Goal: Check status: Check status

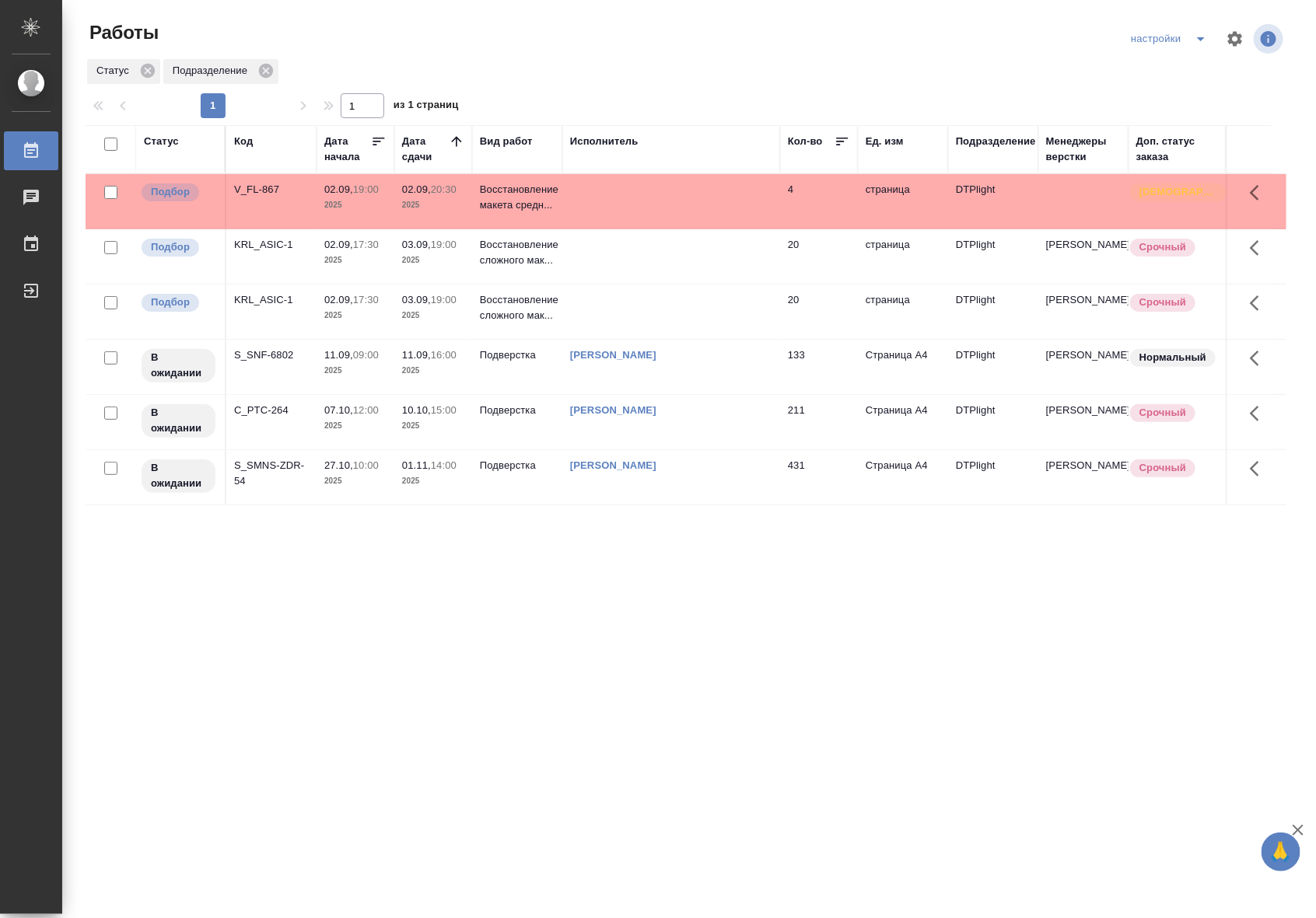
click at [433, 206] on p "2025" at bounding box center [433, 205] width 62 height 15
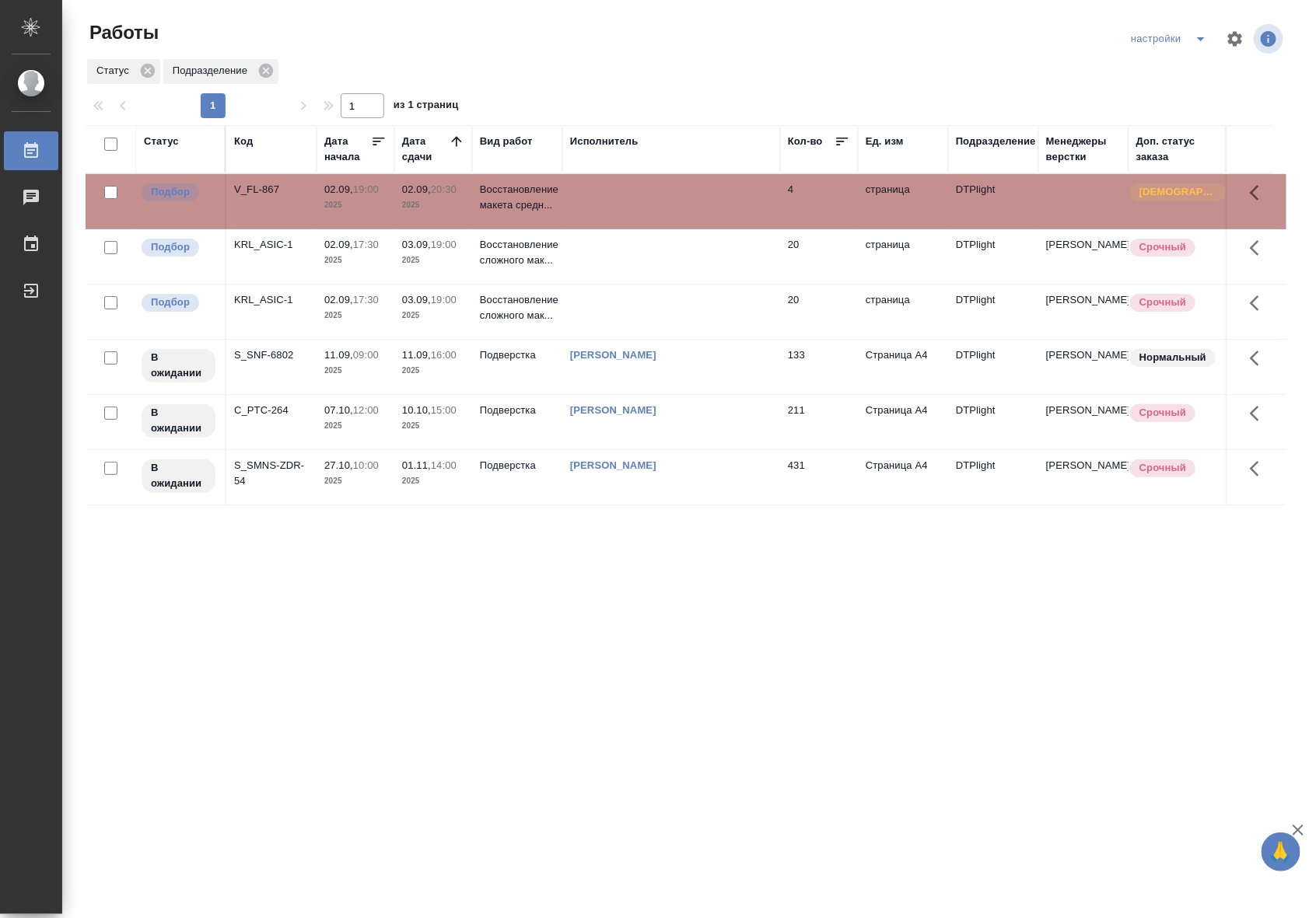
click at [433, 206] on p "2025" at bounding box center [433, 205] width 62 height 15
click at [942, 662] on div "Статус Код Дата начала Дата сдачи Вид работ Исполнитель Кол-во Ед. изм Подразде…" at bounding box center [686, 405] width 1201 height 560
click at [650, 634] on div "Статус Код Дата начала Дата сдачи Вид работ Исполнитель Кол-во Ед. изм Подразде…" at bounding box center [686, 405] width 1201 height 560
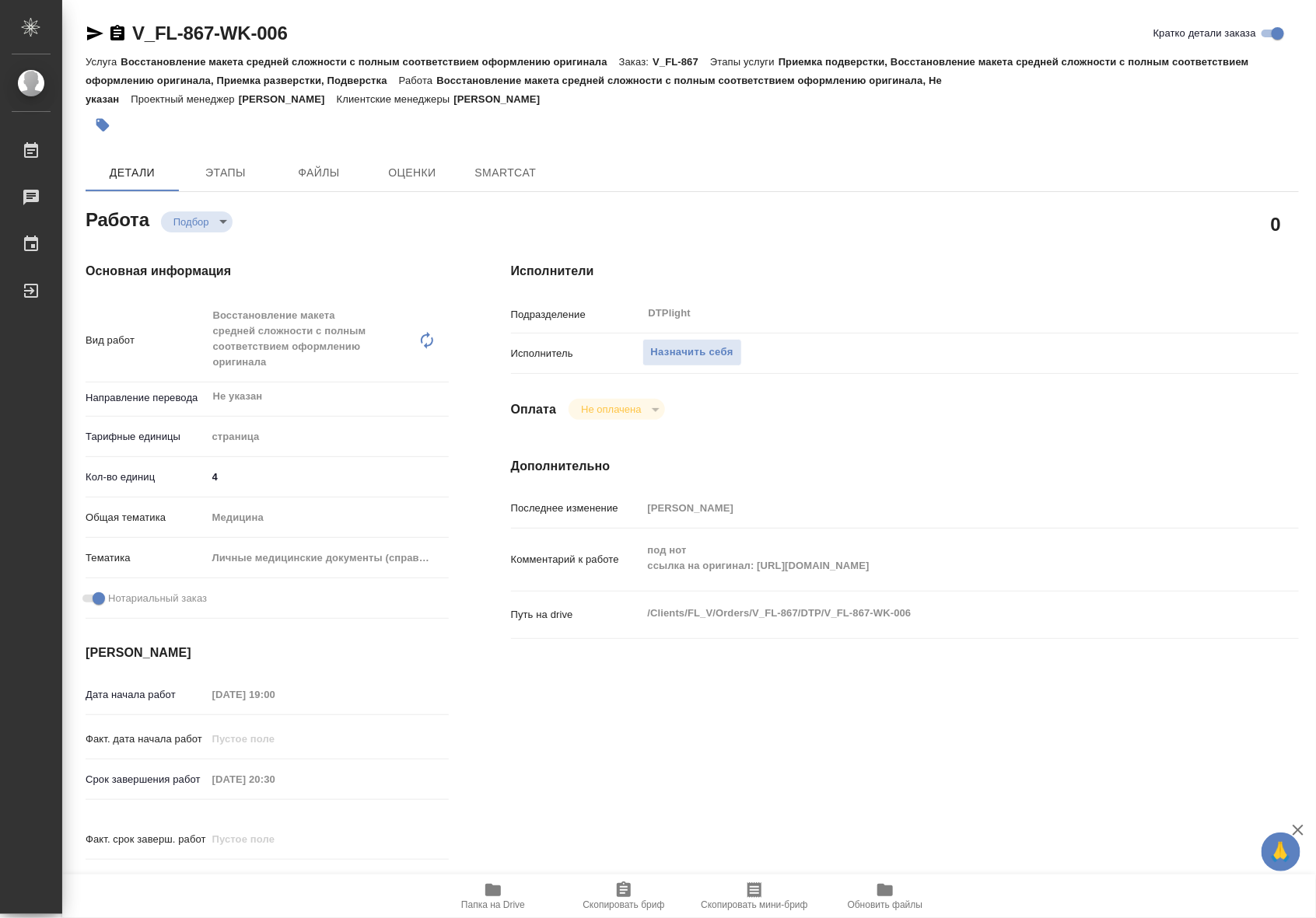
type textarea "x"
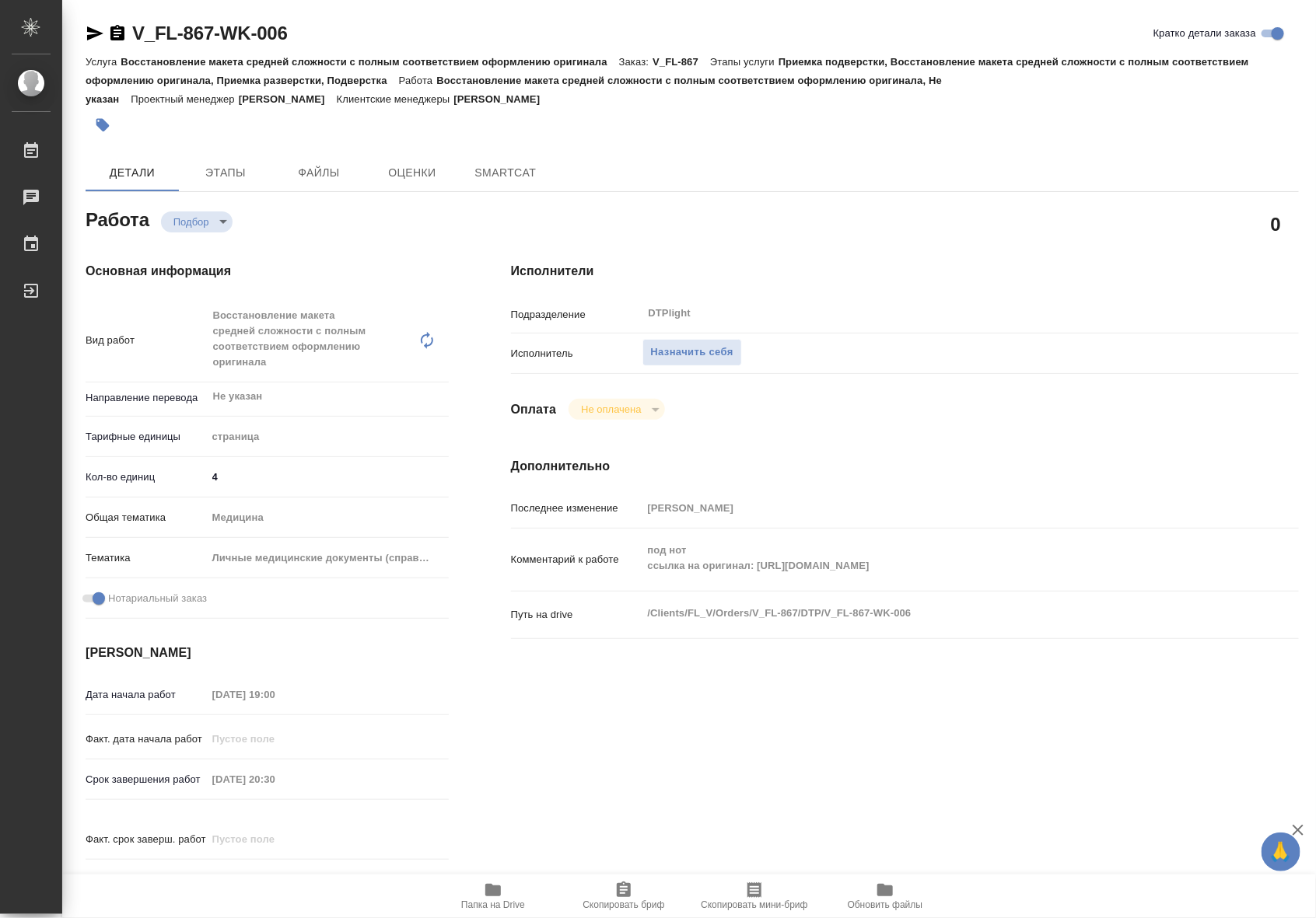
type textarea "x"
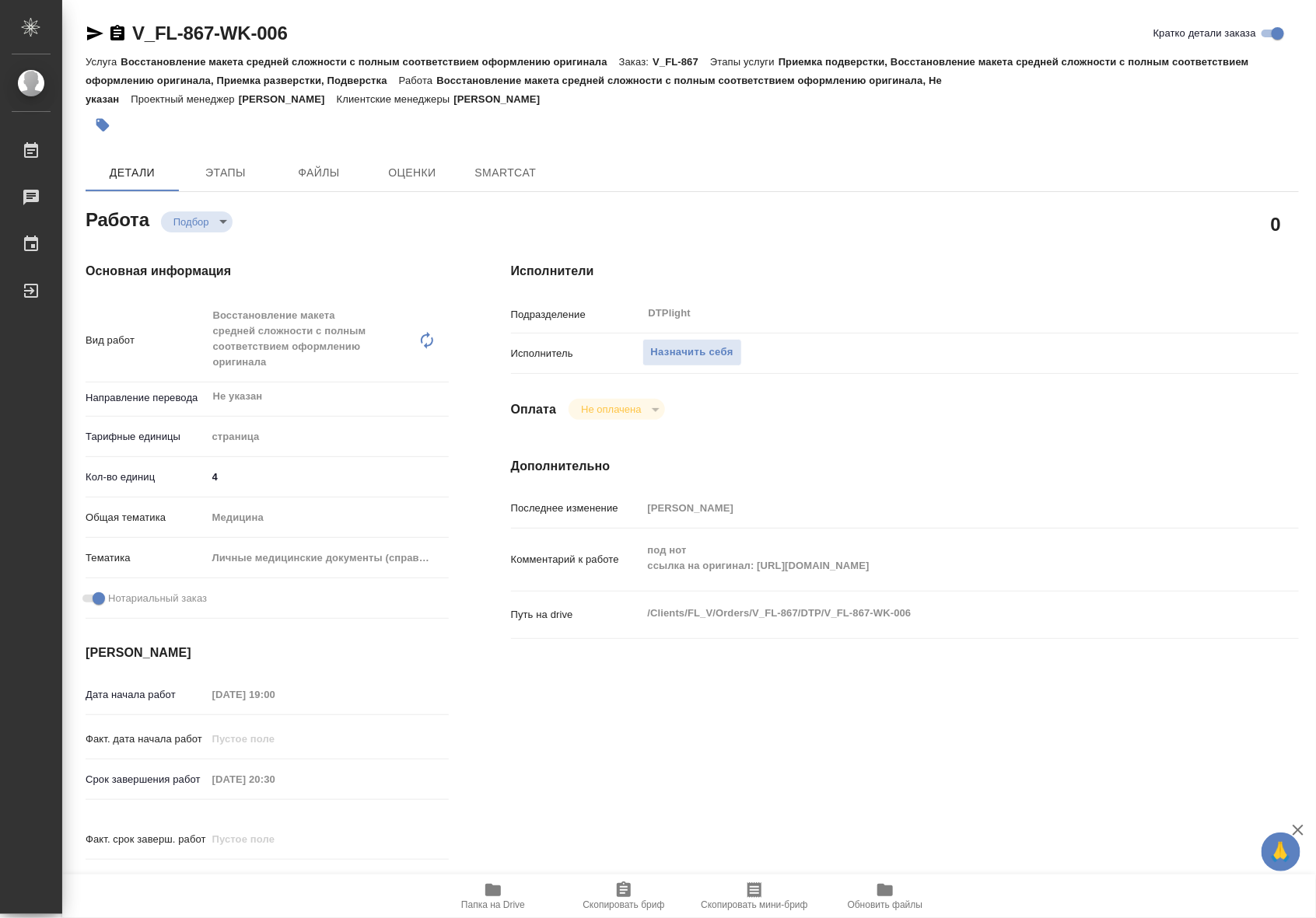
type textarea "x"
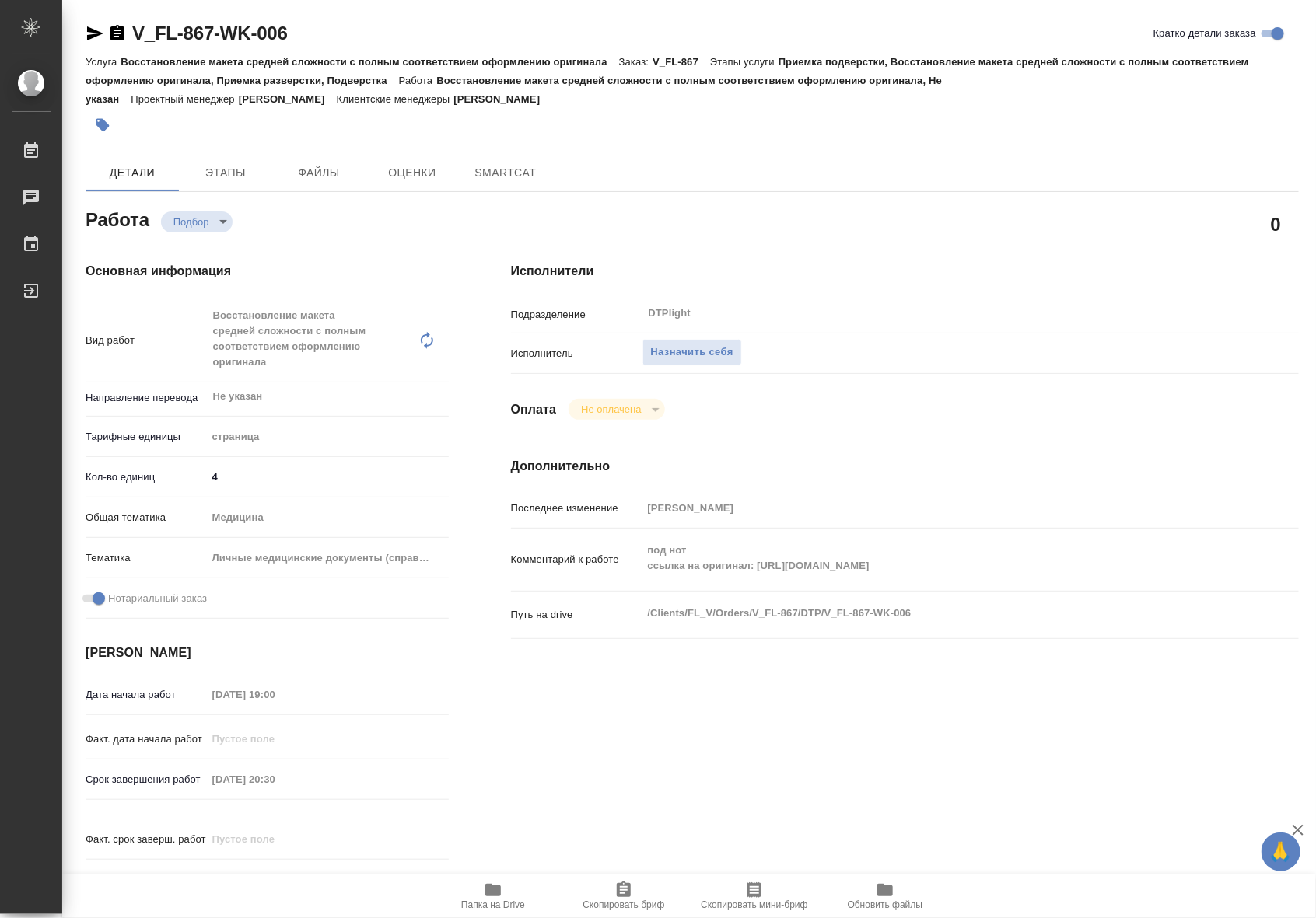
type textarea "x"
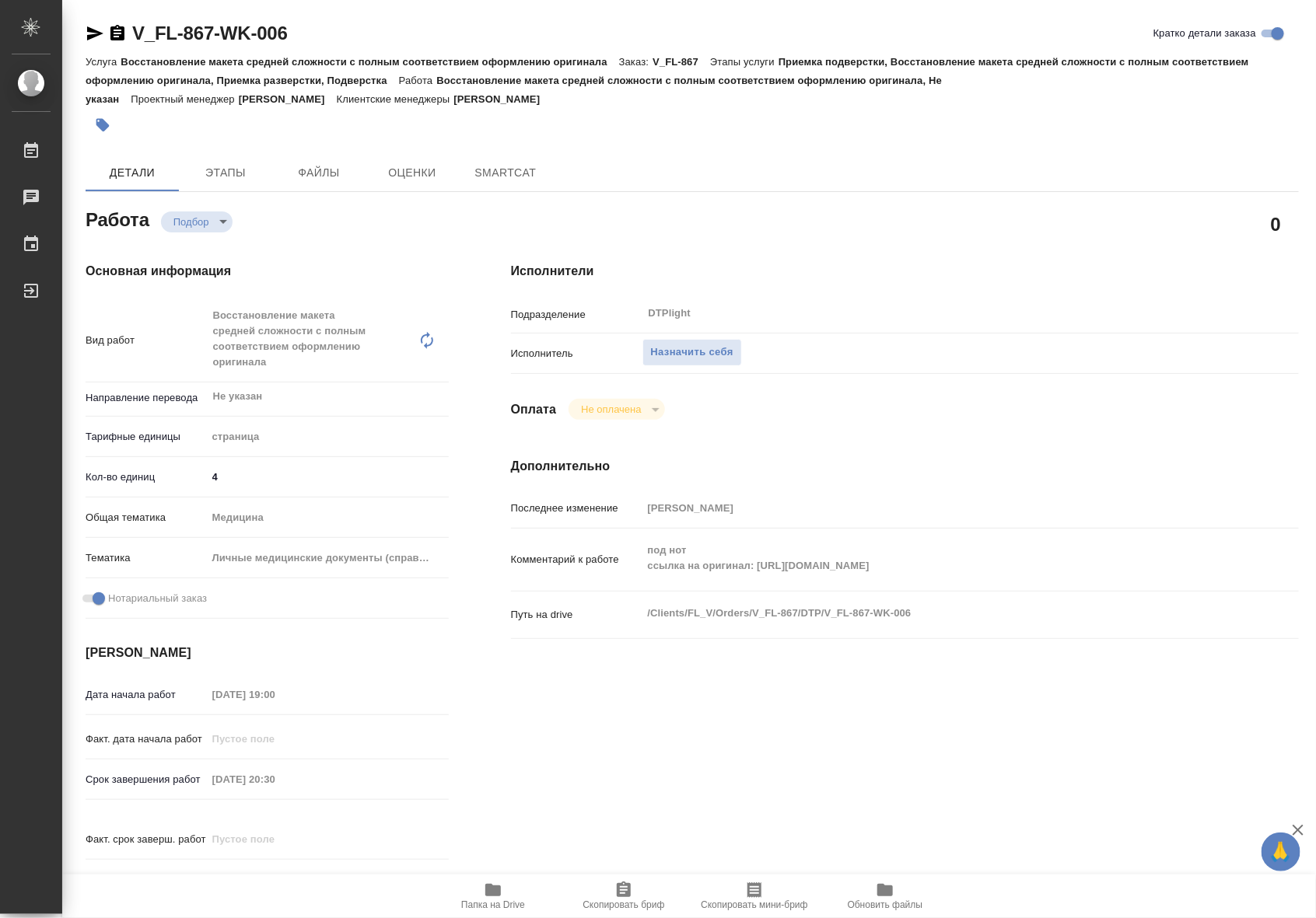
type textarea "x"
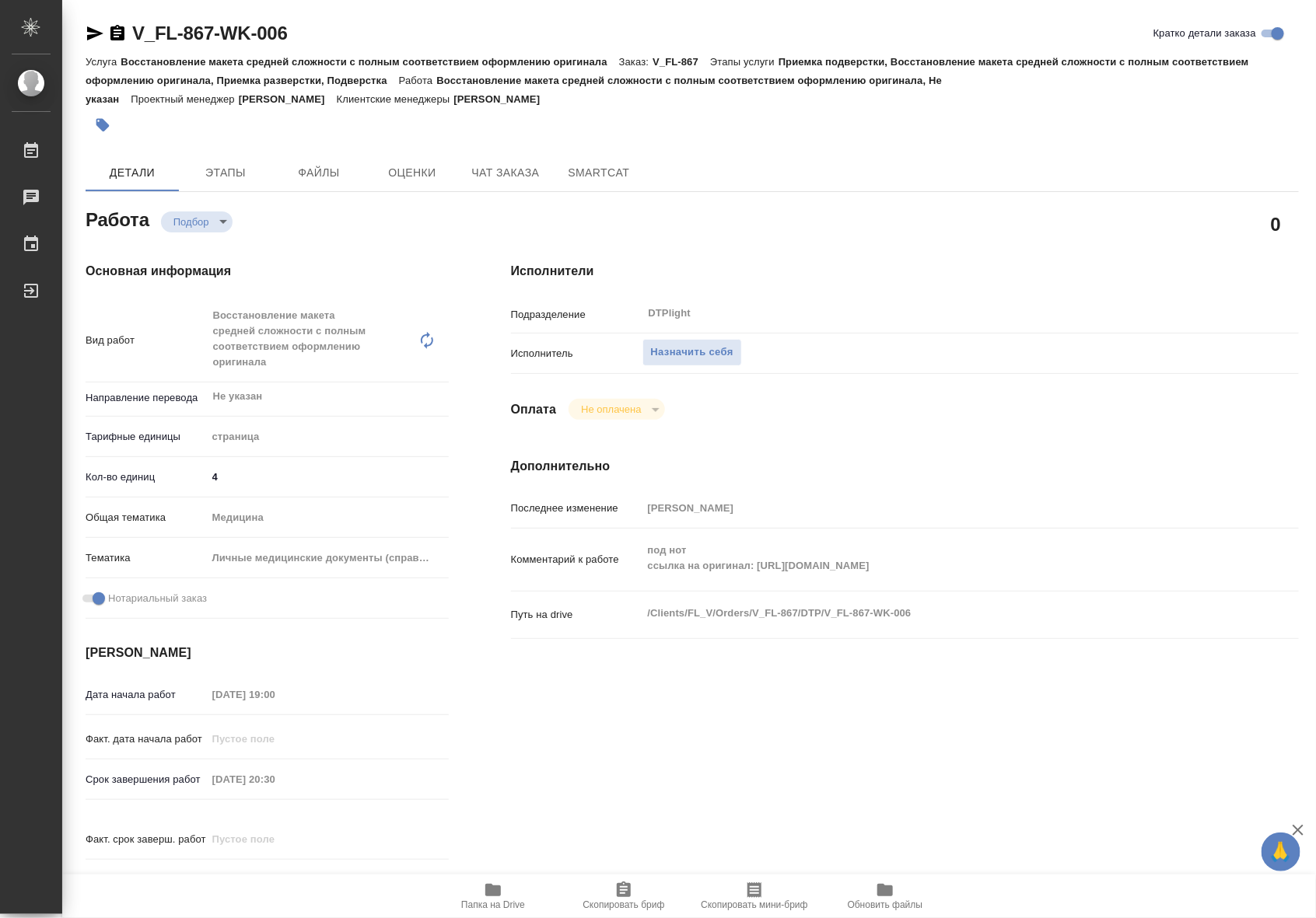
type textarea "x"
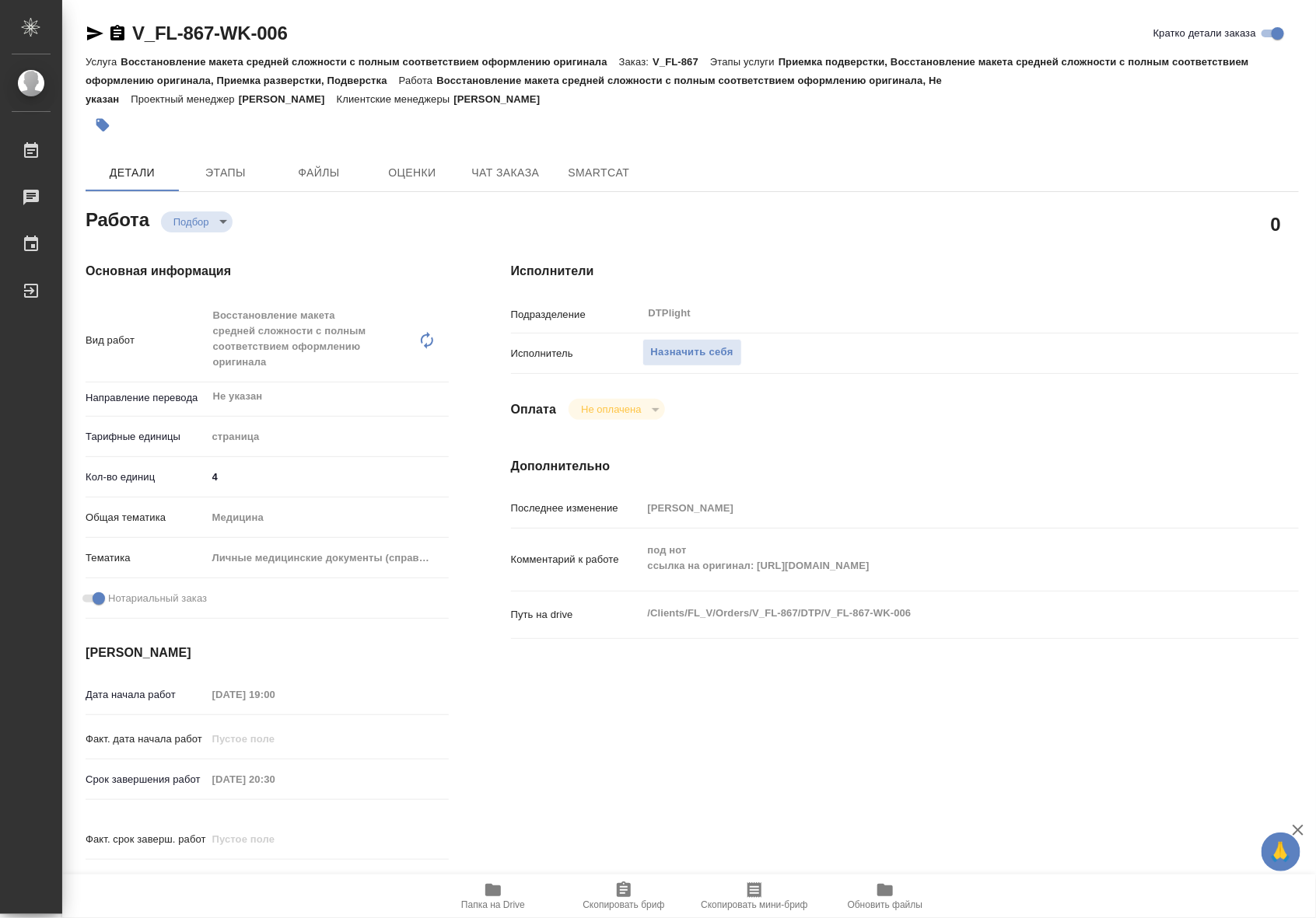
type textarea "x"
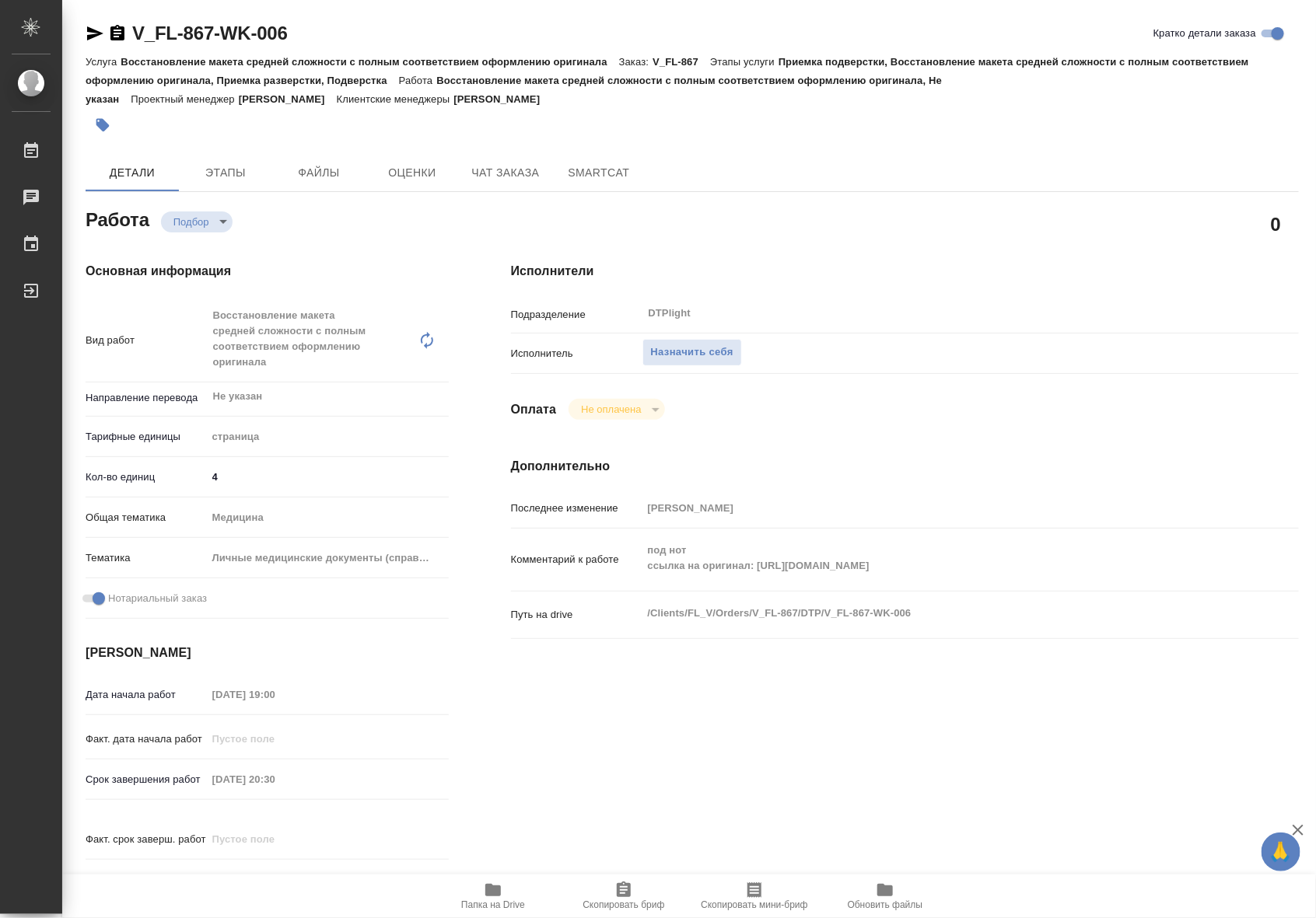
click at [756, 582] on div "под нот ссылка на оригинал: https://drive.awatera.com/s/xs5HBDFCf3TDJAc x" at bounding box center [937, 559] width 591 height 50
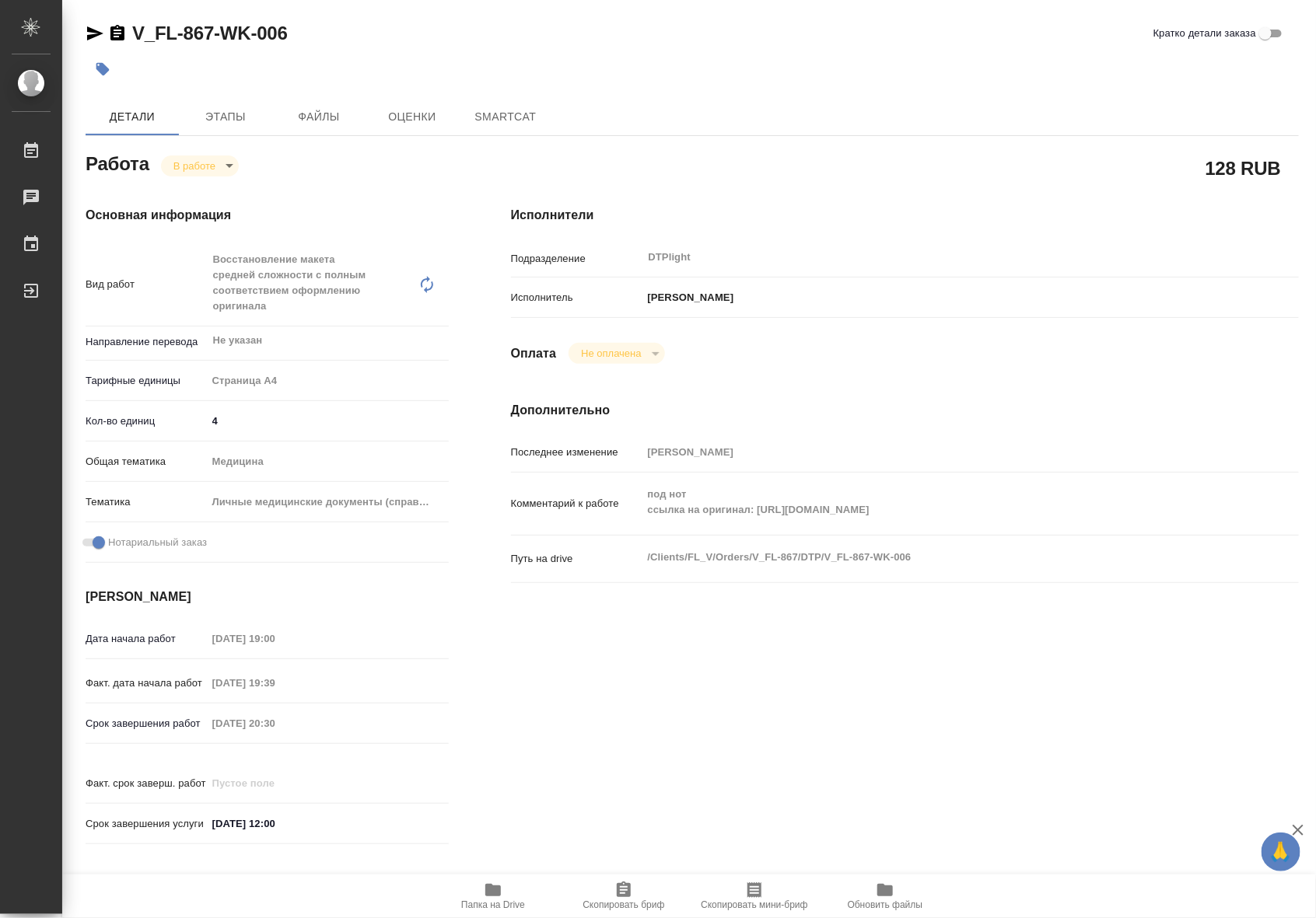
type textarea "x"
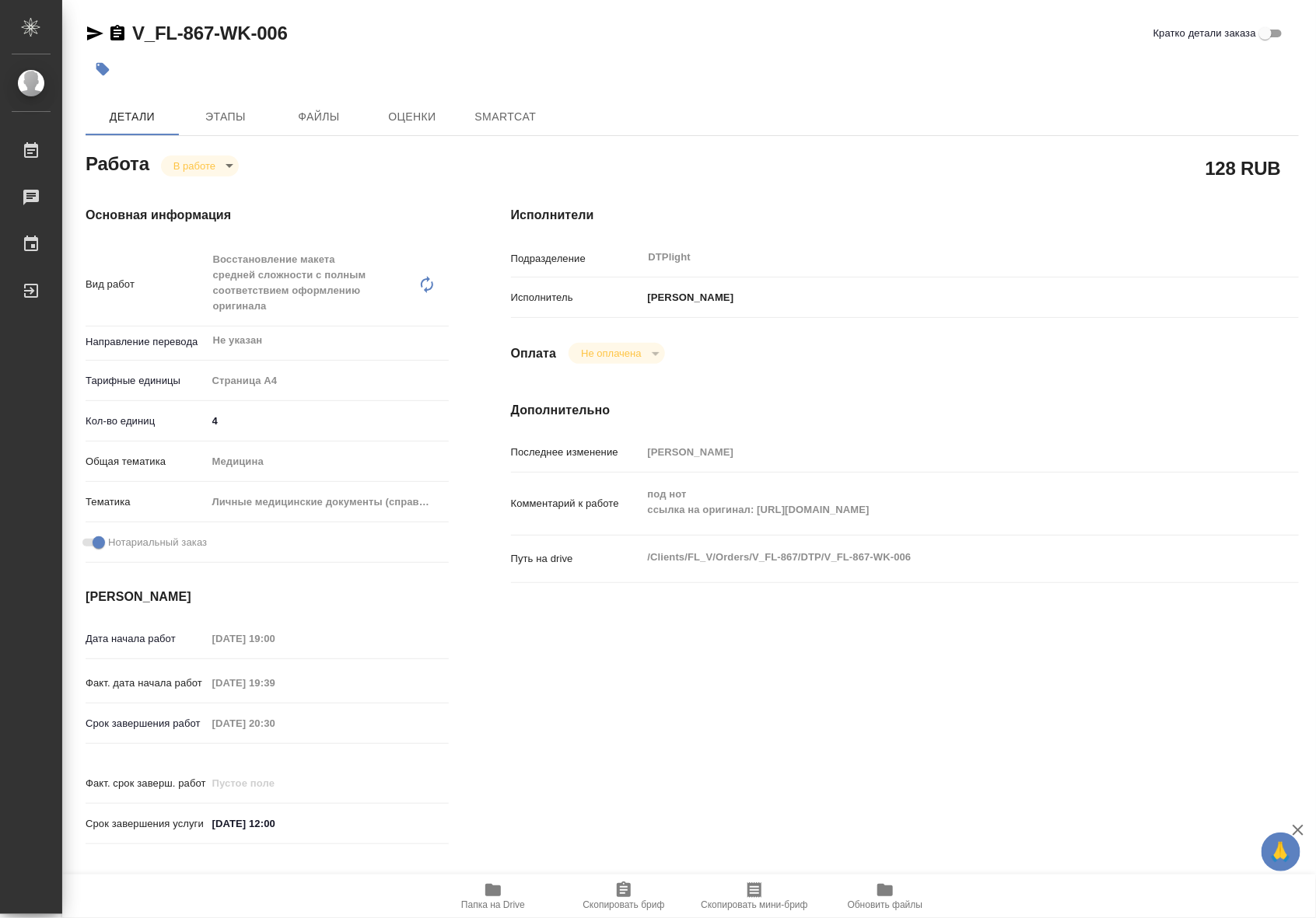
type textarea "x"
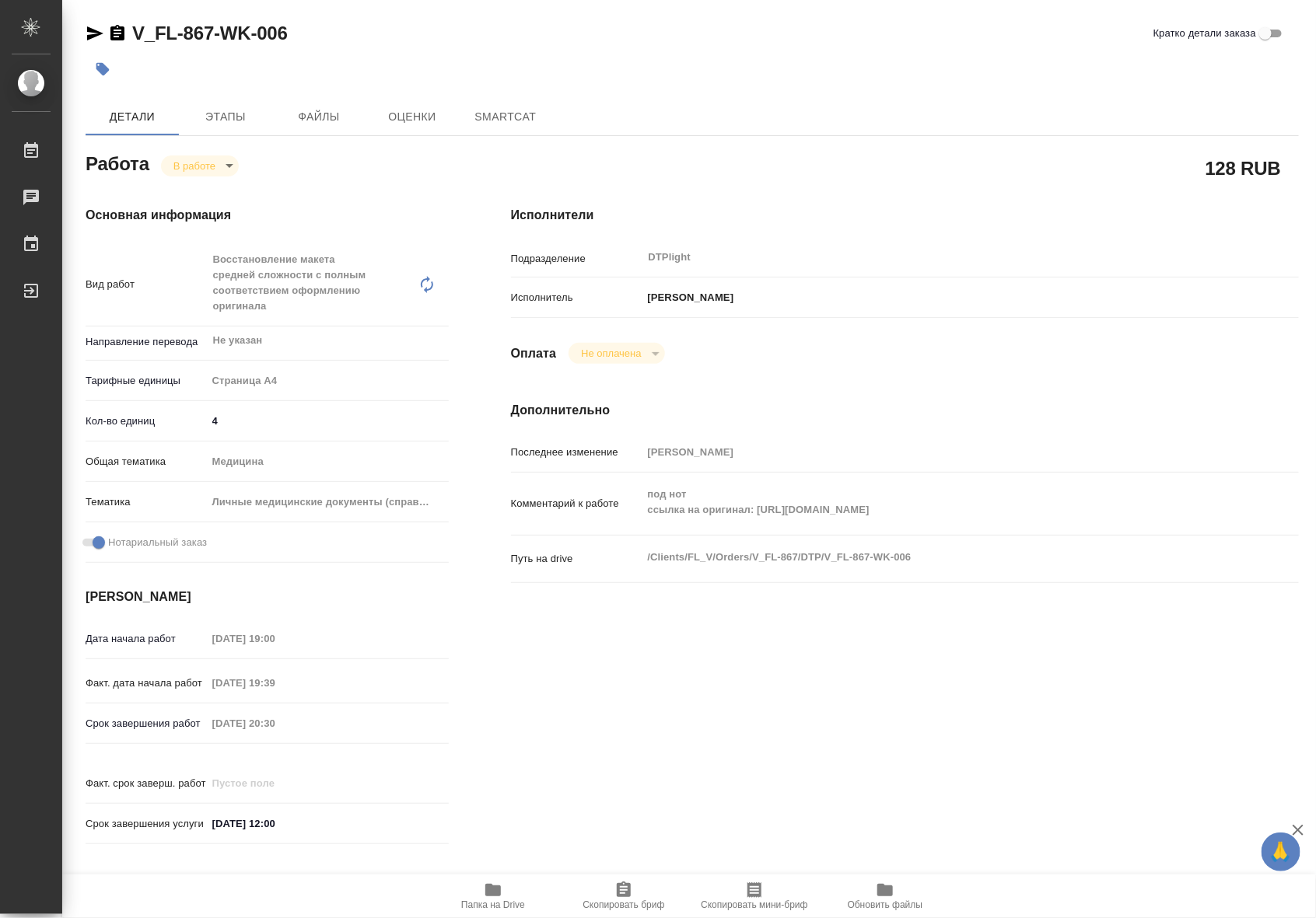
type textarea "x"
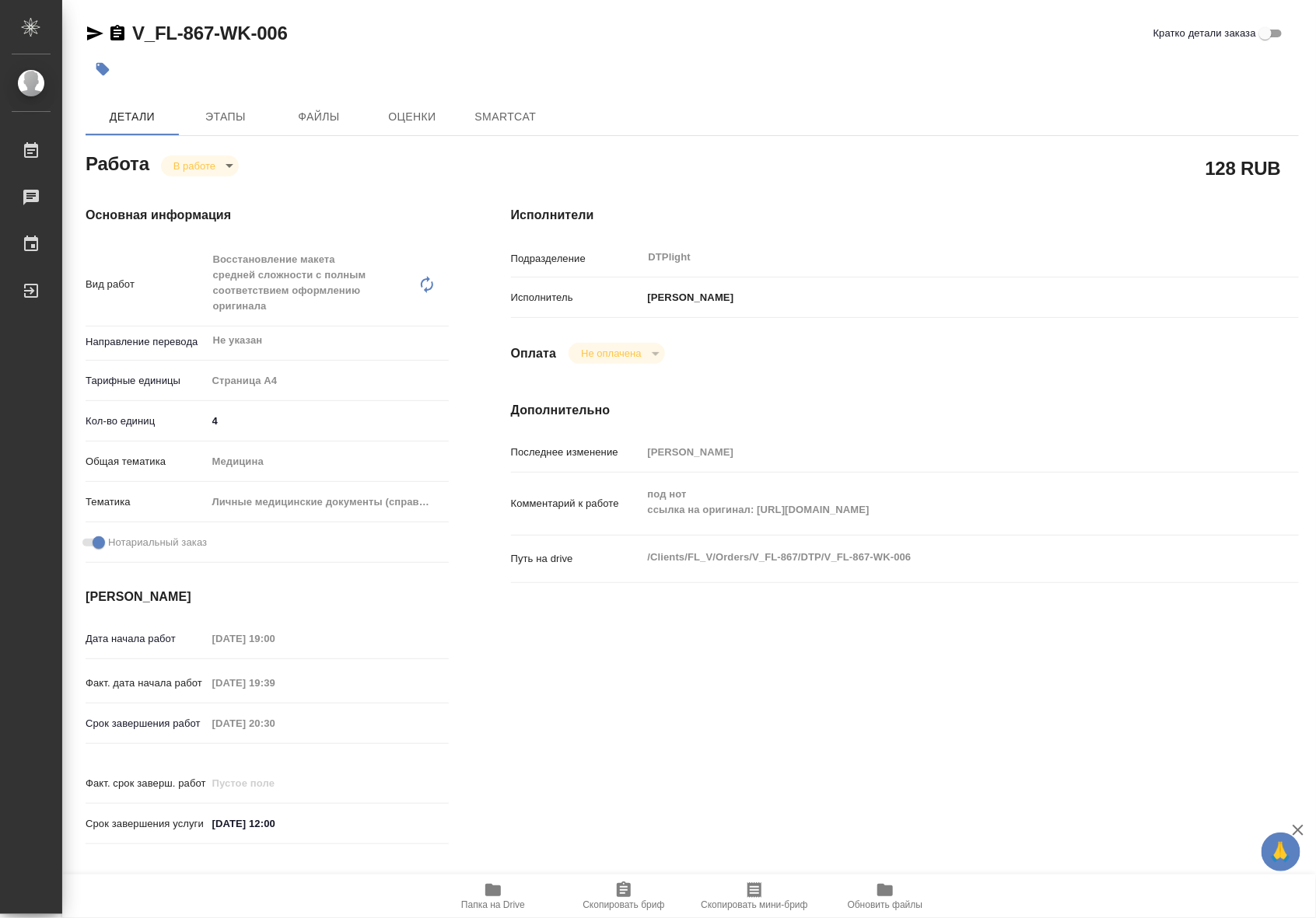
type textarea "x"
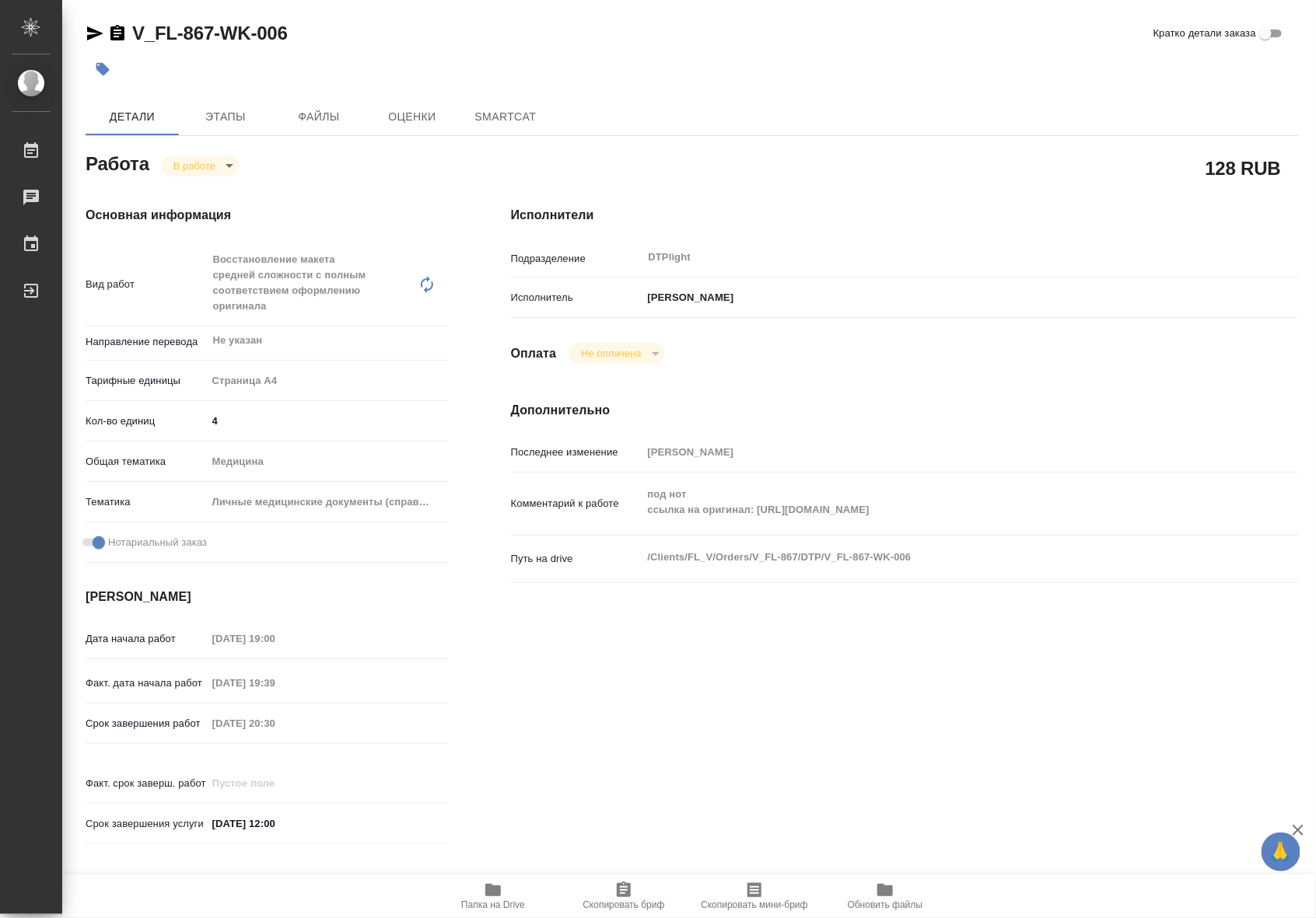
type textarea "x"
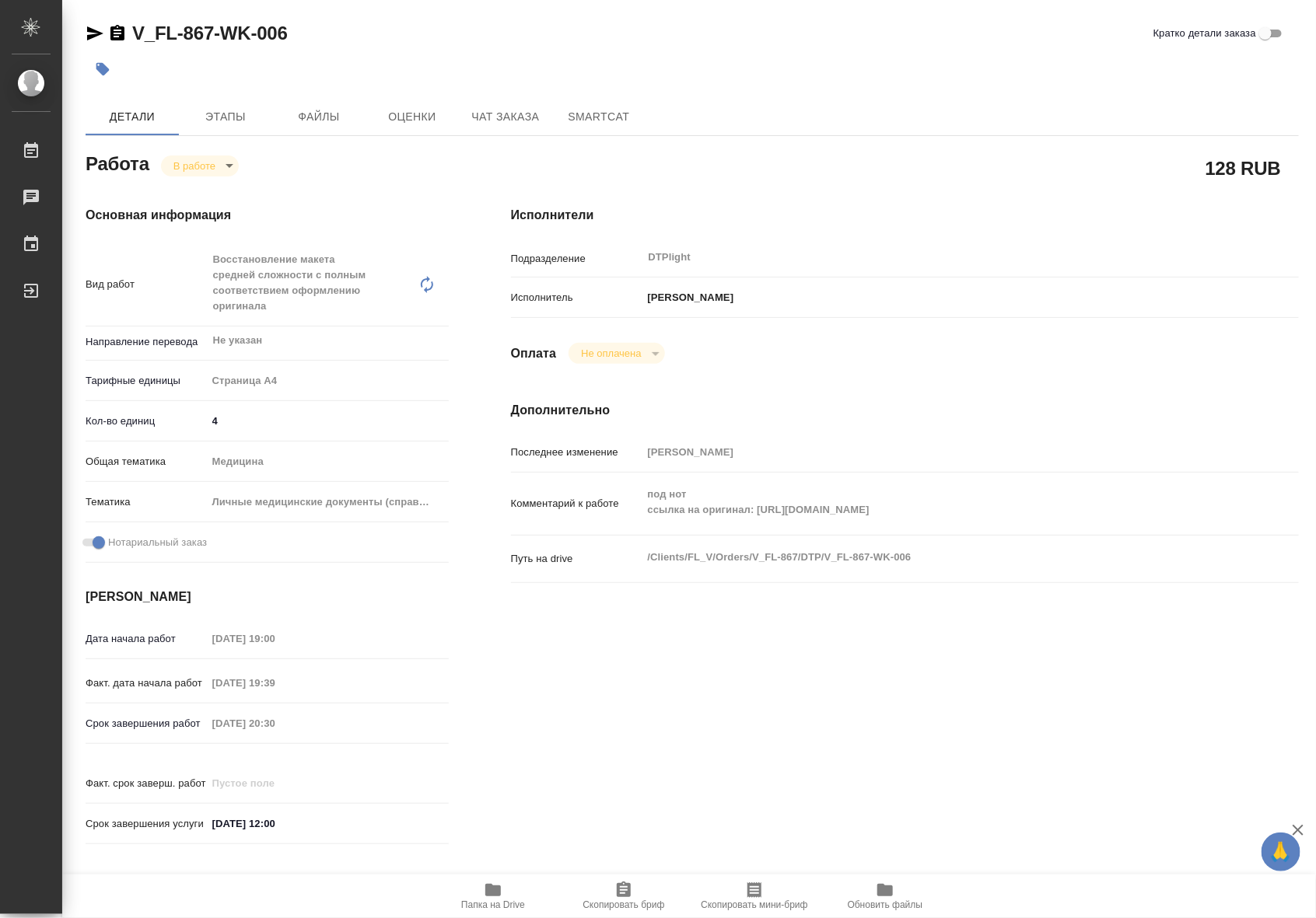
type textarea "x"
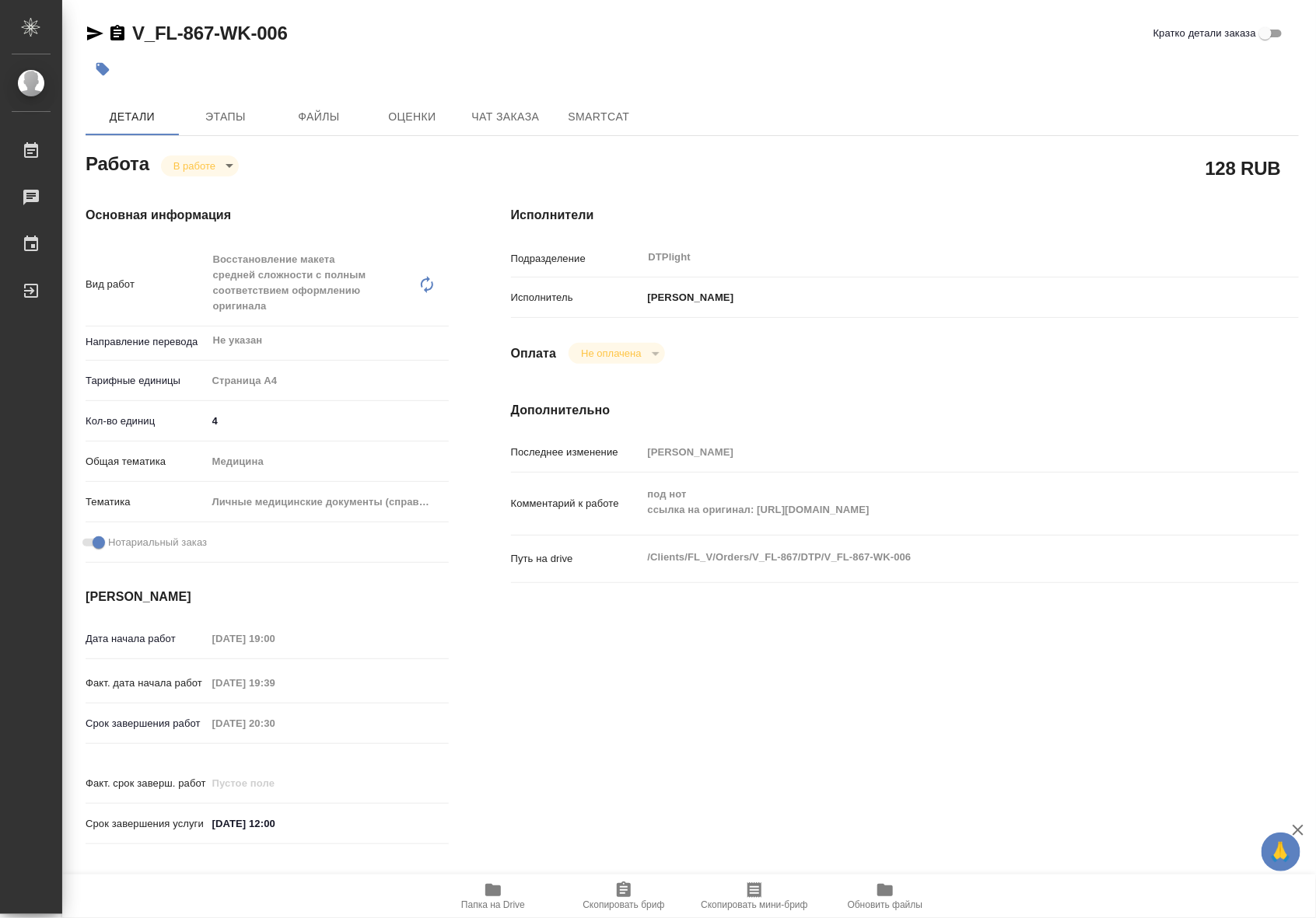
type textarea "x"
